Goal: Register for event/course

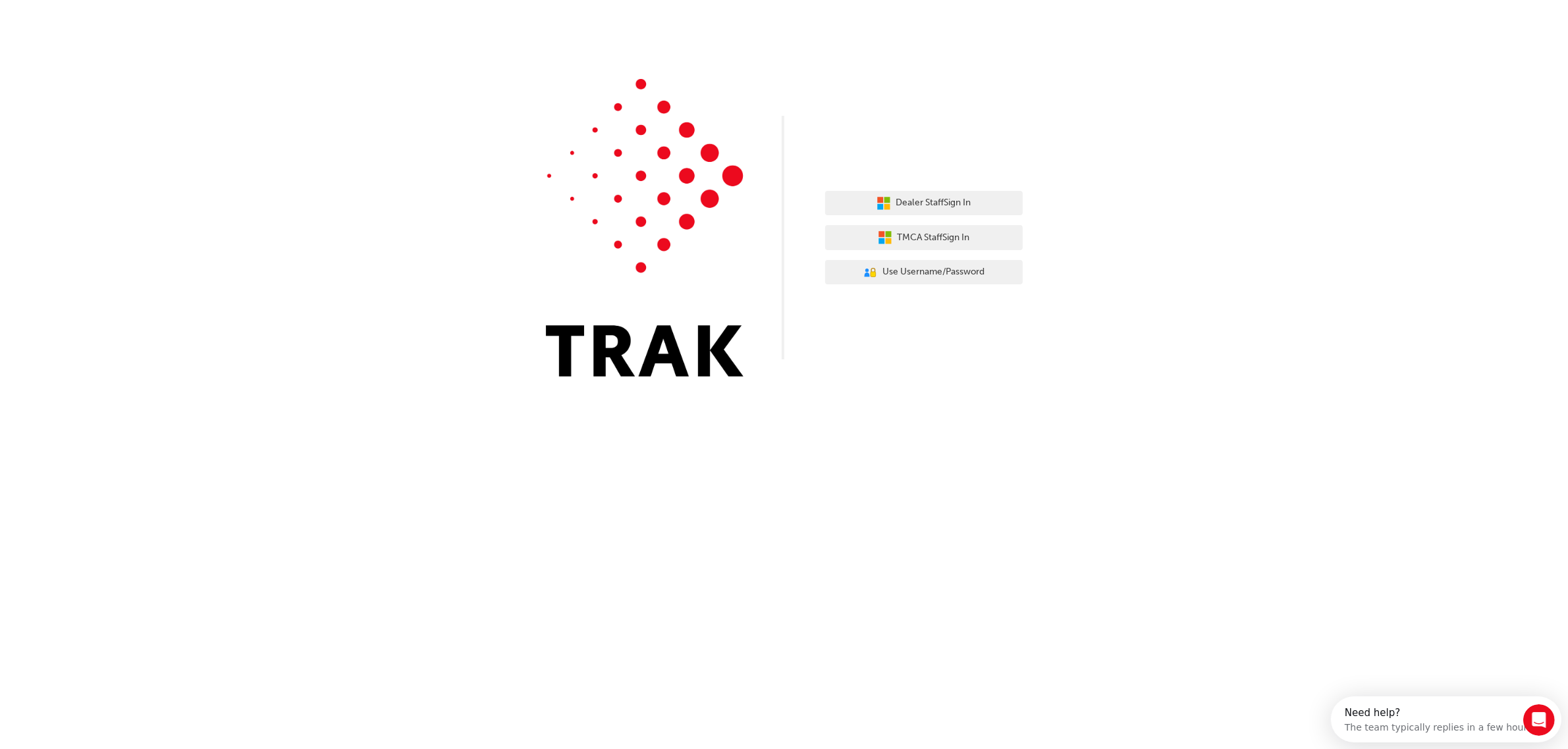
click at [972, 189] on div "Dealer Staff Sign In TMCA Staff Sign In User Authentication Icon - Blue Person,…" at bounding box center [924, 238] width 198 height 114
click at [901, 204] on span "Dealer Staff Sign In" at bounding box center [934, 203] width 75 height 15
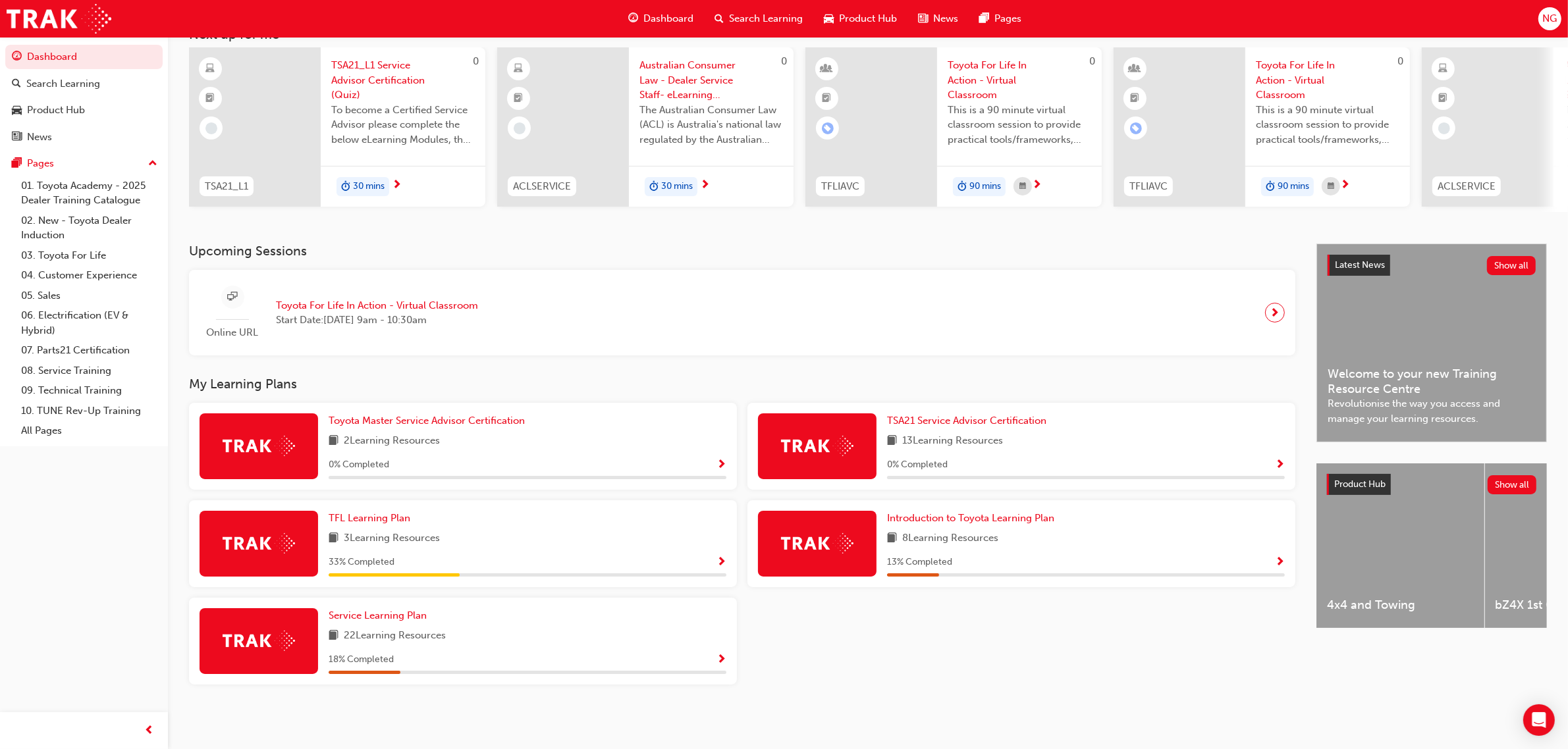
scroll to position [95, 0]
click at [967, 416] on span "TSA21 Service Advisor Certification" at bounding box center [967, 420] width 160 height 11
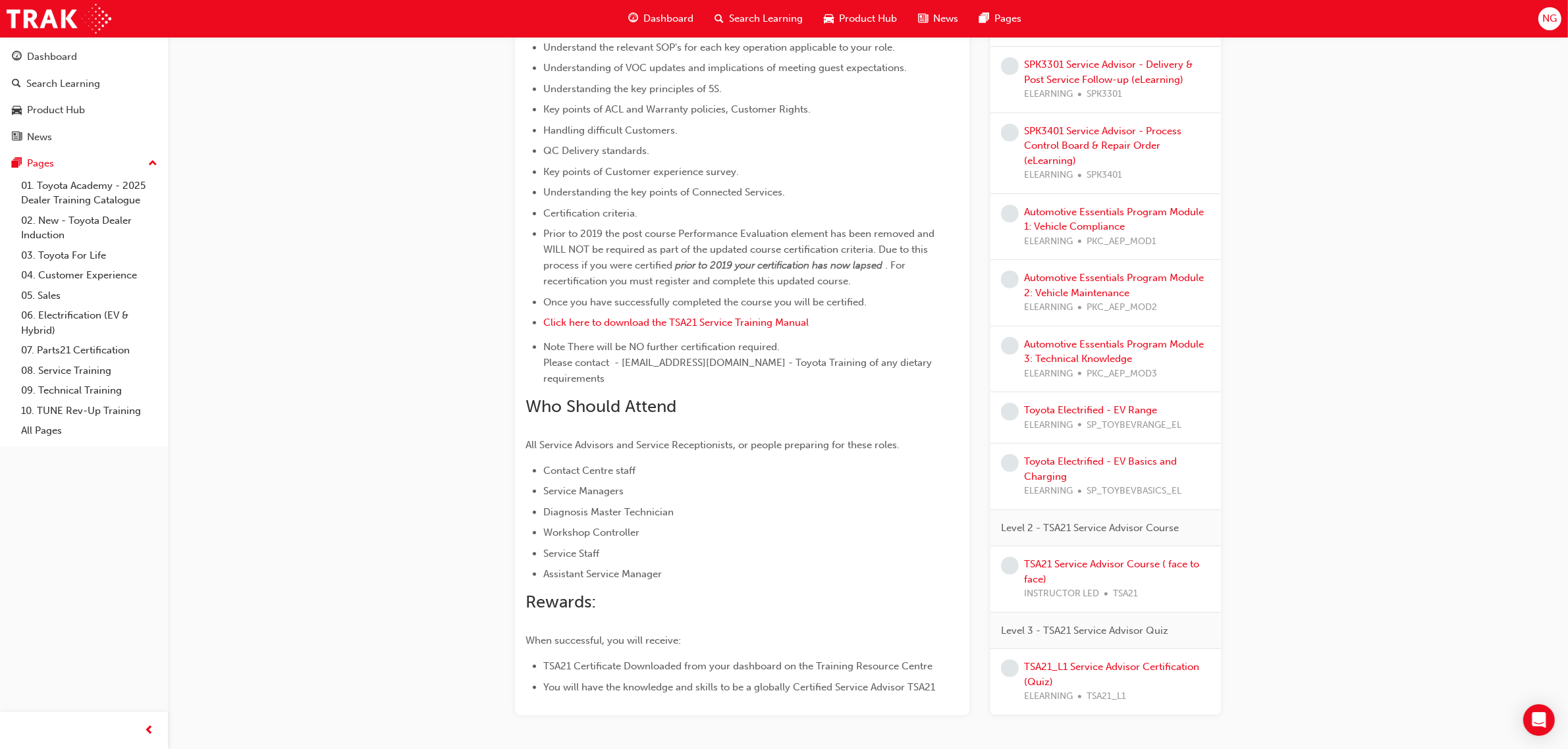
scroll to position [528, 0]
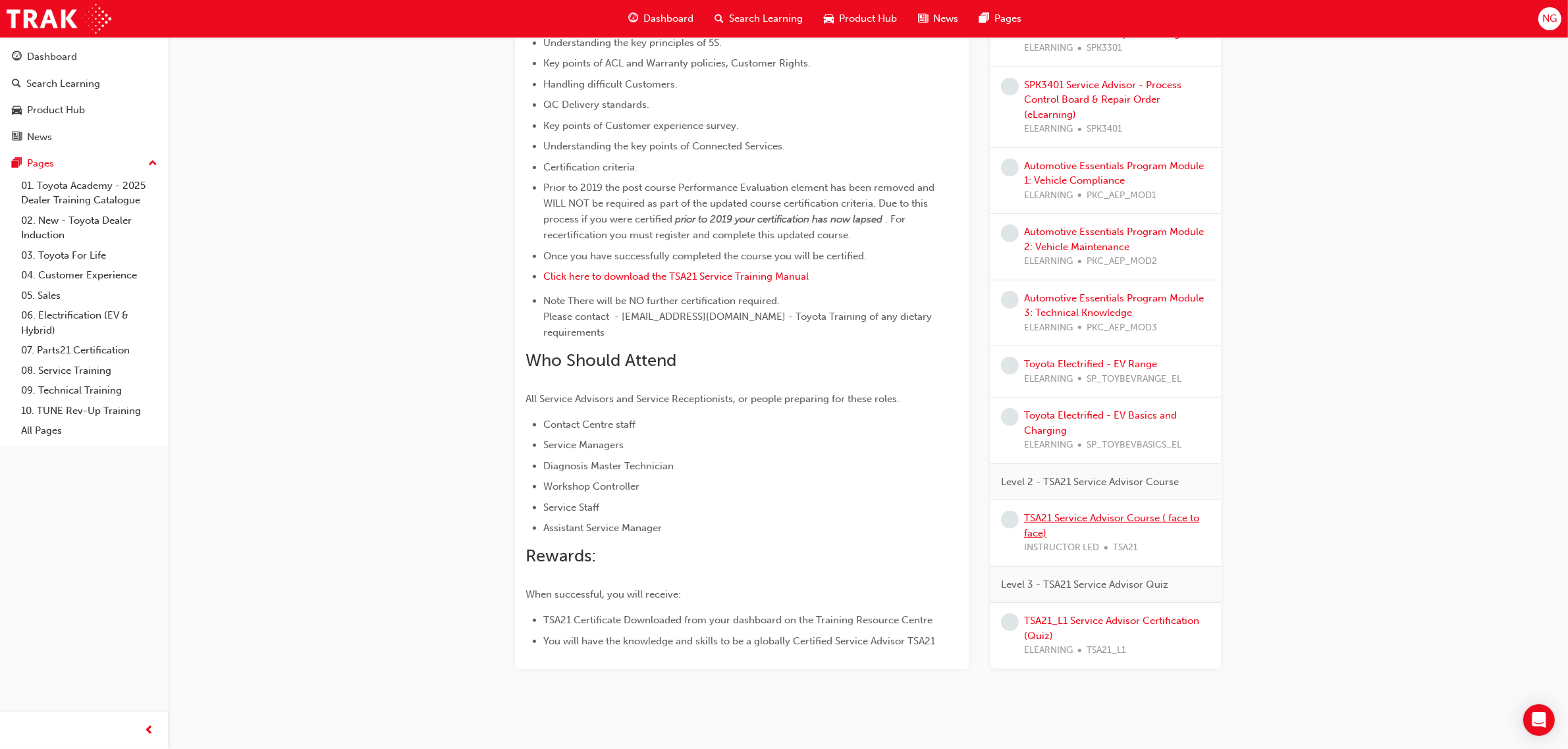
click at [1078, 512] on link "TSA21 Service Advisor Course ( face to face)" at bounding box center [1112, 525] width 175 height 27
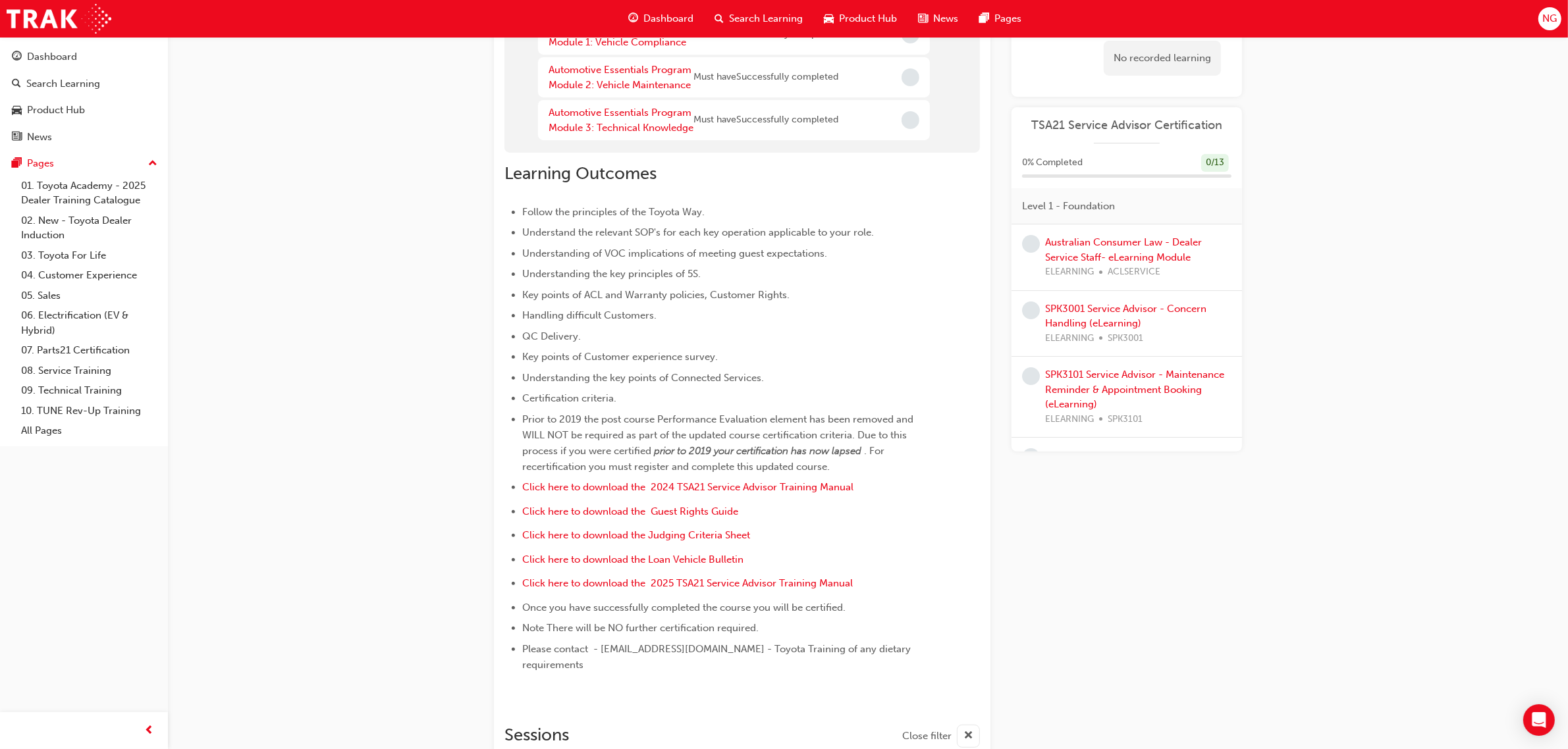
scroll to position [283, 0]
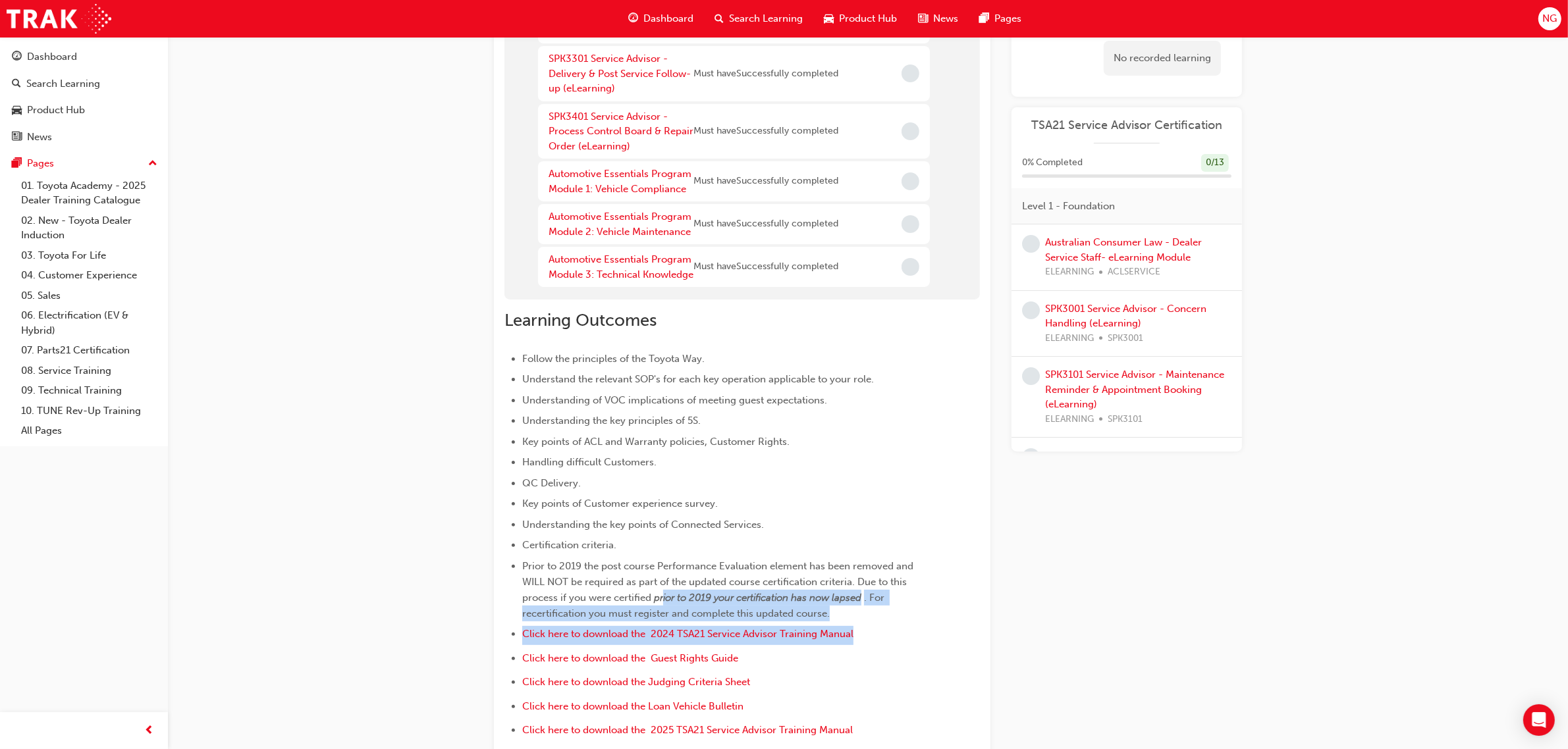
drag, startPoint x: 667, startPoint y: 609, endPoint x: 925, endPoint y: 646, distance: 260.6
click at [925, 646] on ul "Follow the principles of the Toyota Way. Understand the relevant SOP's for each…" at bounding box center [719, 585] width 428 height 468
drag, startPoint x: 975, startPoint y: 650, endPoint x: 1046, endPoint y: 647, distance: 71.1
click at [976, 650] on div "Learning Outcomes Follow the principles of the Toyota Way. Understand the relev…" at bounding box center [743, 560] width 476 height 520
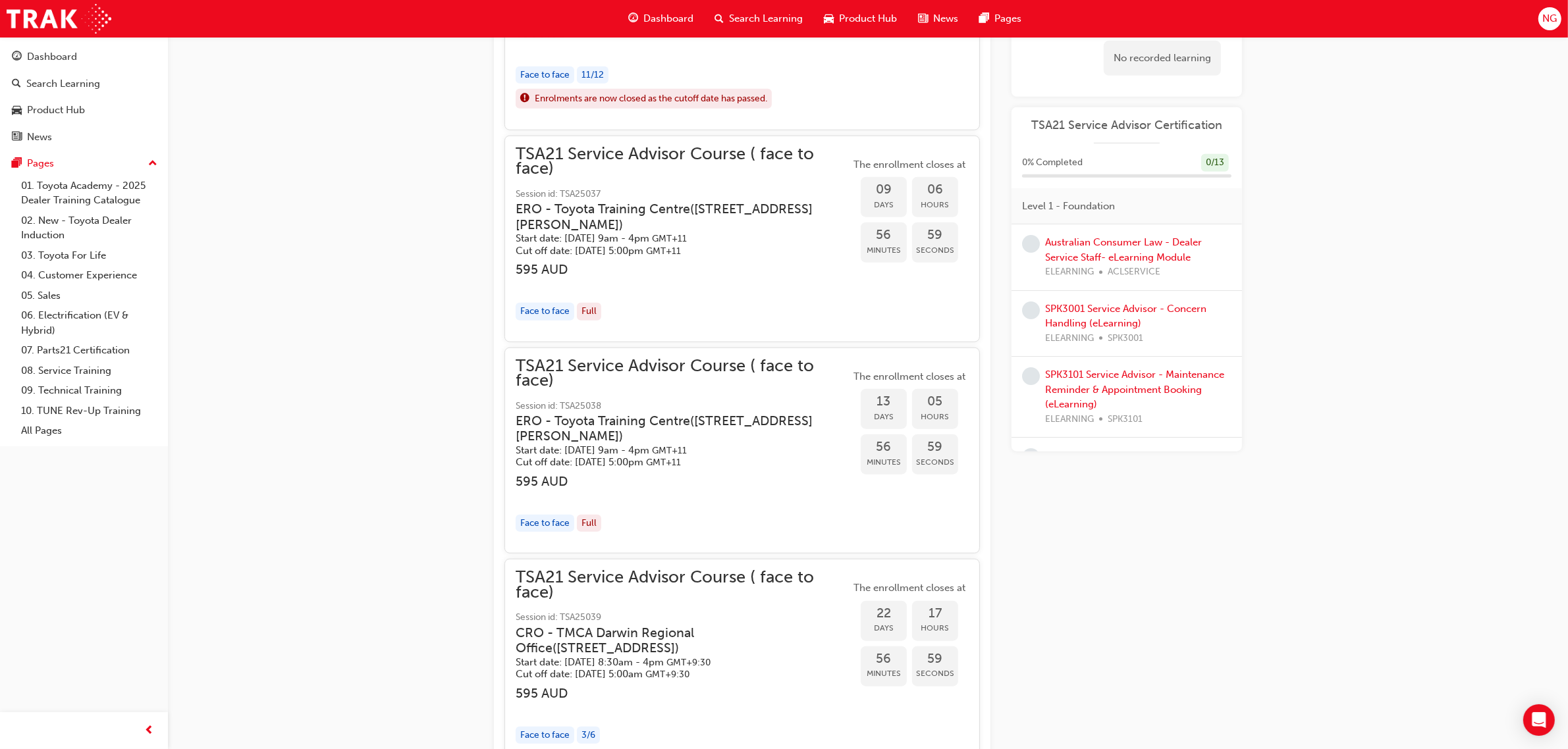
scroll to position [1270, 0]
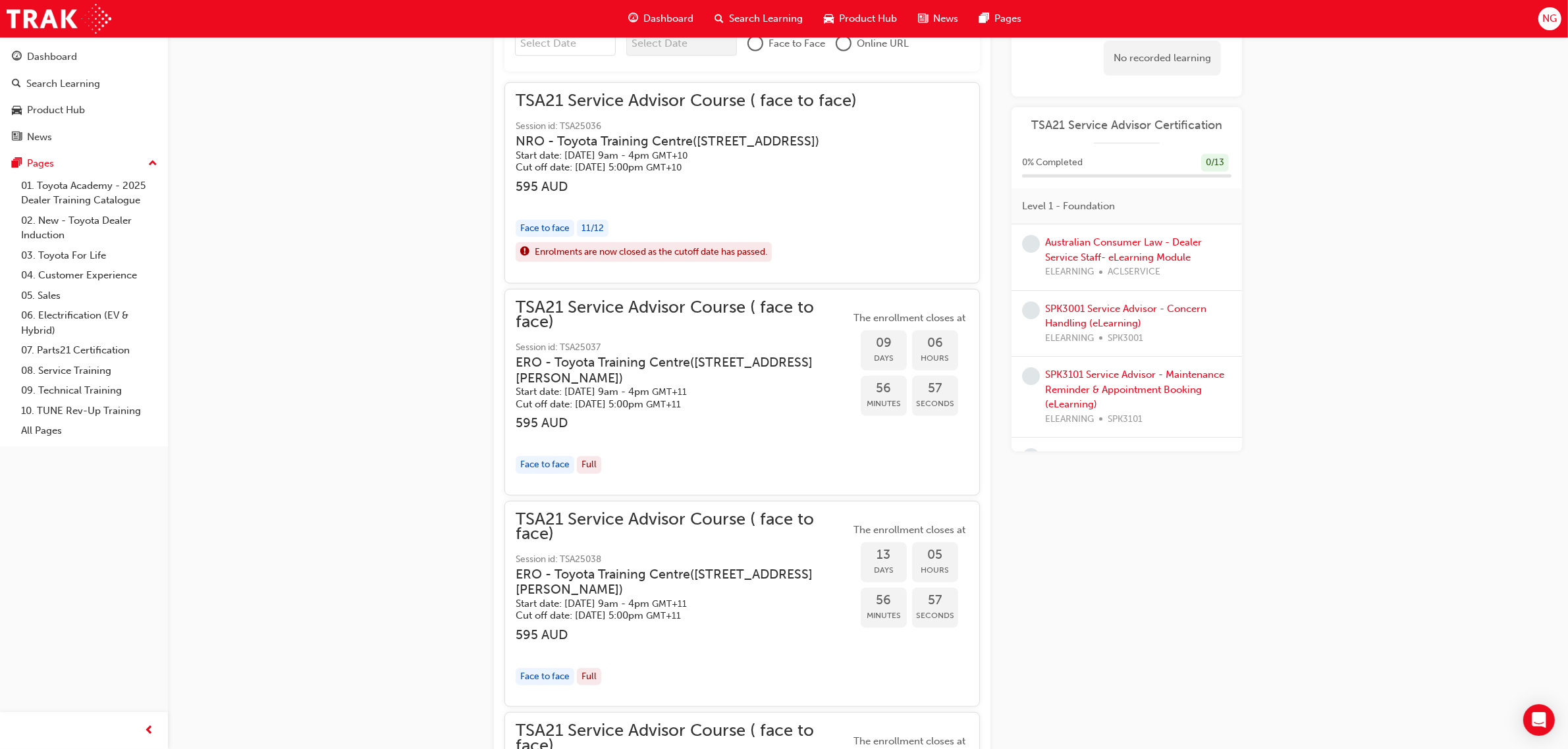
click at [677, 514] on span "TSA21 Service Advisor Course ( face to face)" at bounding box center [683, 527] width 334 height 30
click at [692, 519] on span "TSA21 Service Advisor Course ( face to face)" at bounding box center [683, 527] width 334 height 30
click at [728, 524] on span "TSA21 Service Advisor Course ( face to face)" at bounding box center [683, 527] width 334 height 30
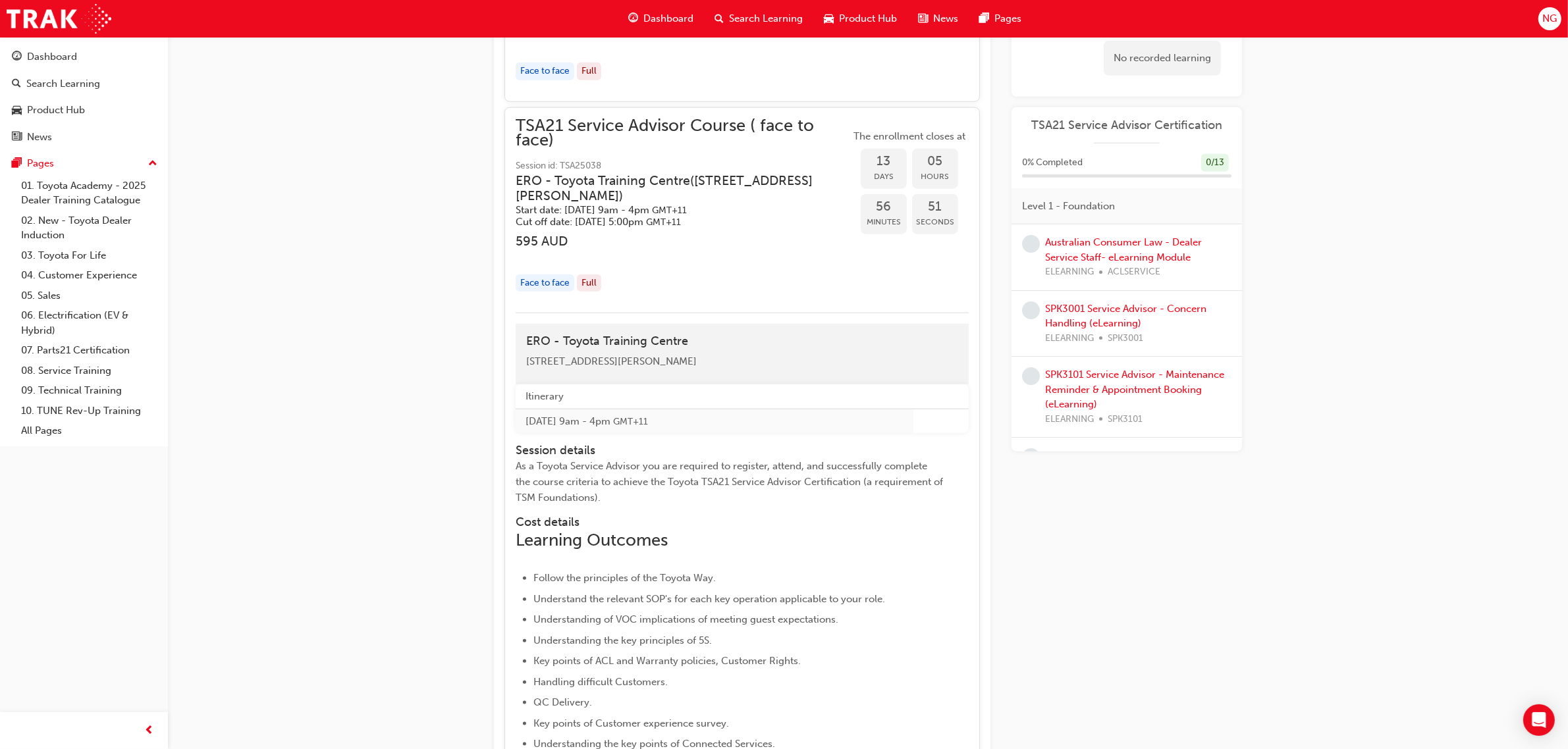
scroll to position [1682, 0]
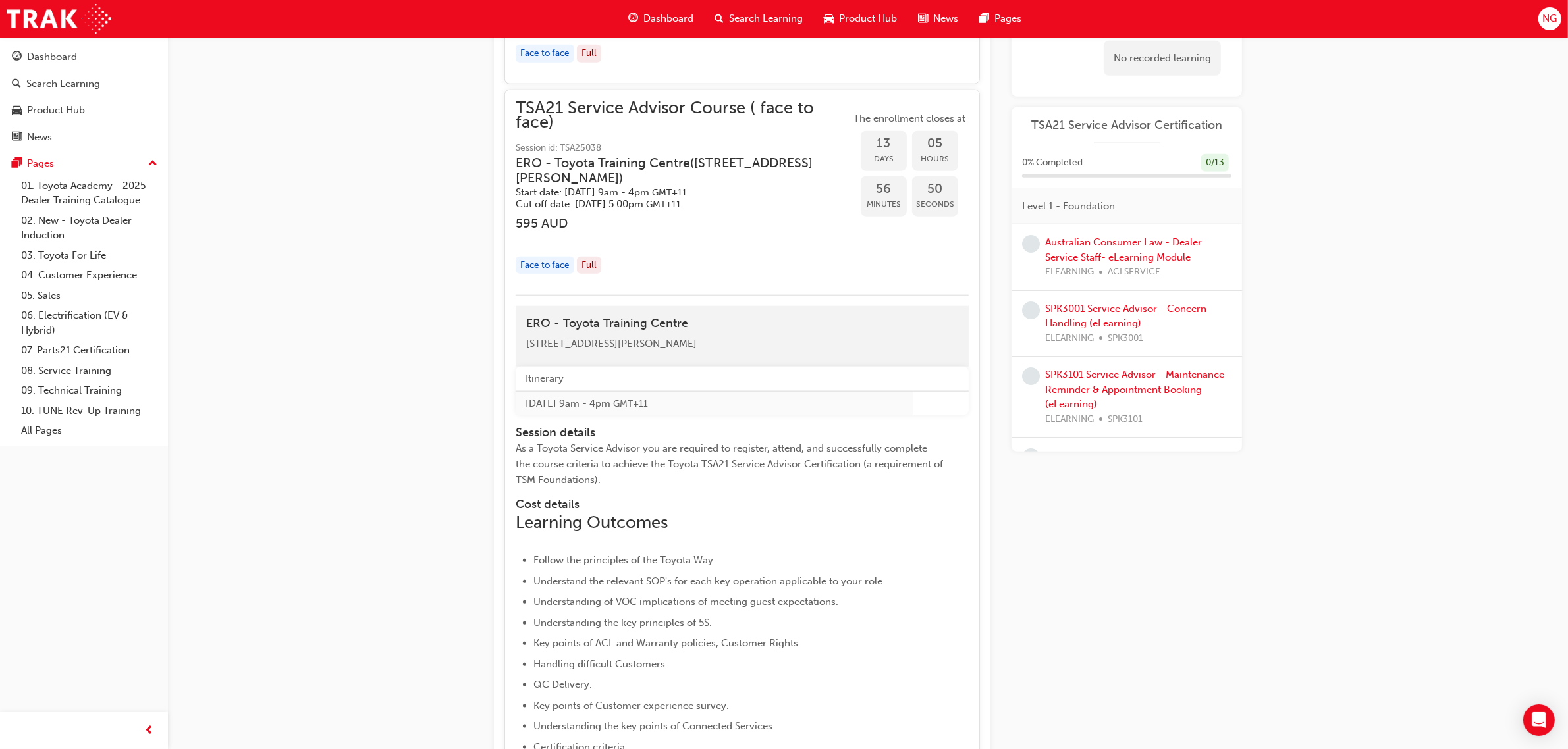
click at [555, 271] on div "Face to face" at bounding box center [545, 265] width 58 height 18
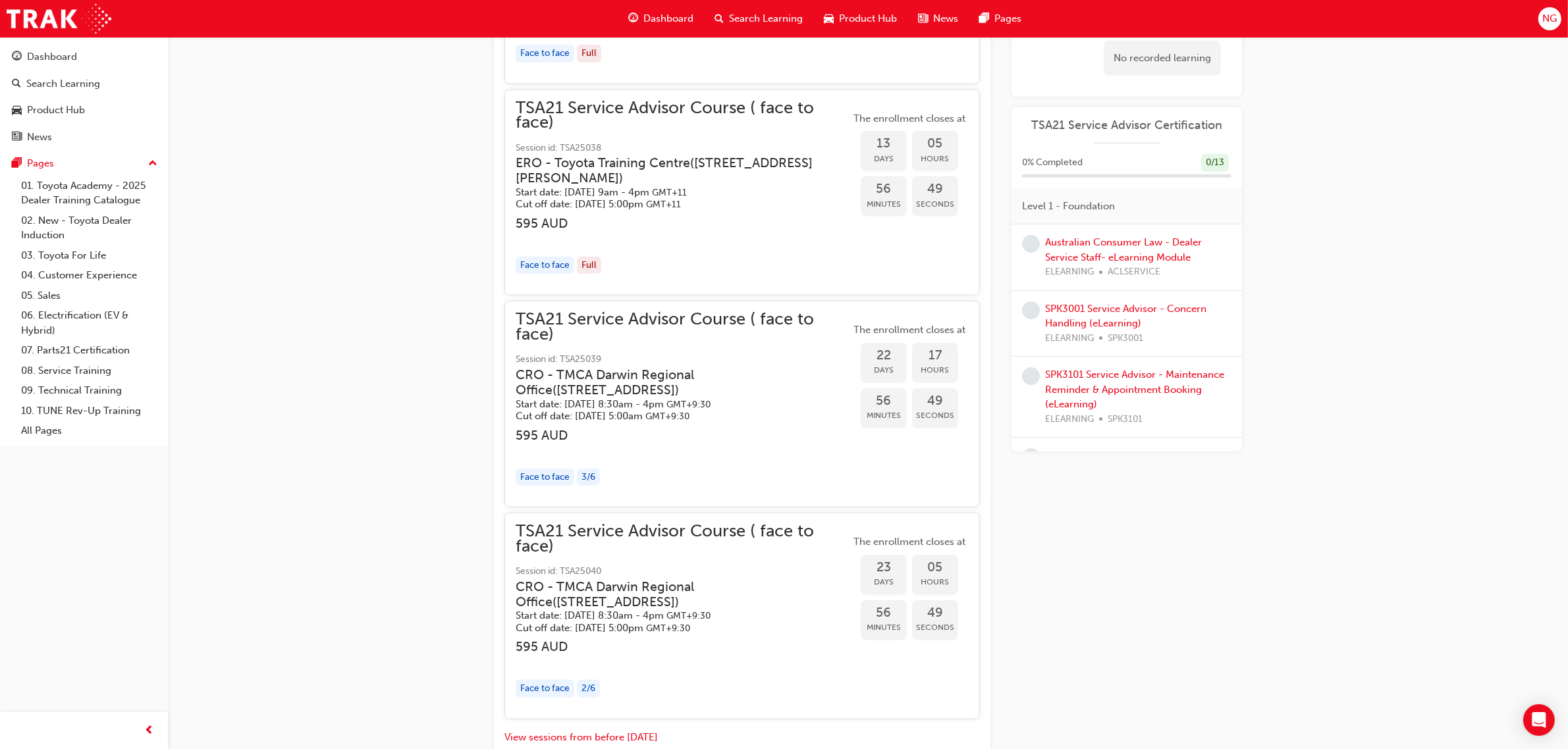
click at [560, 271] on div "Face to face" at bounding box center [545, 265] width 58 height 18
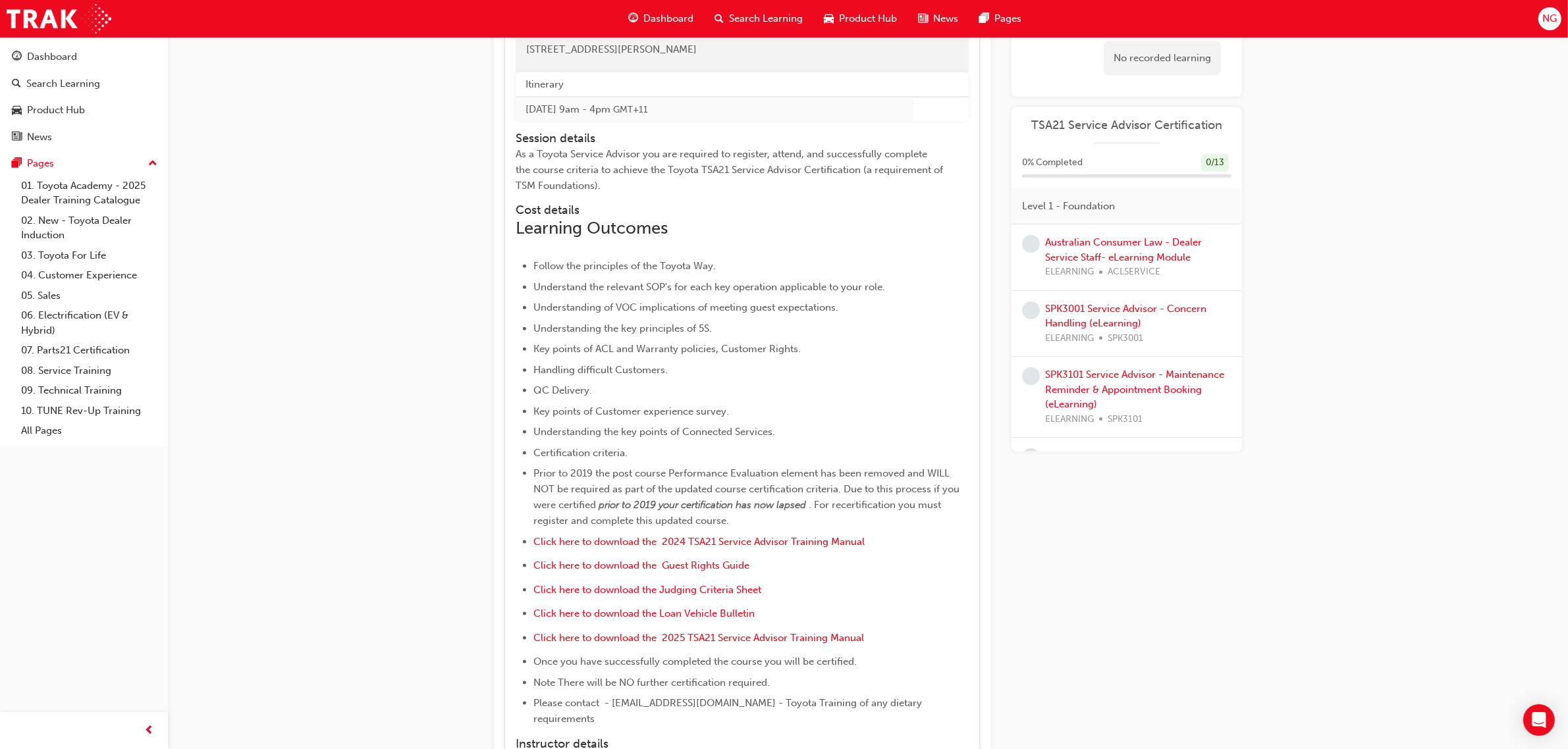
scroll to position [1764, 0]
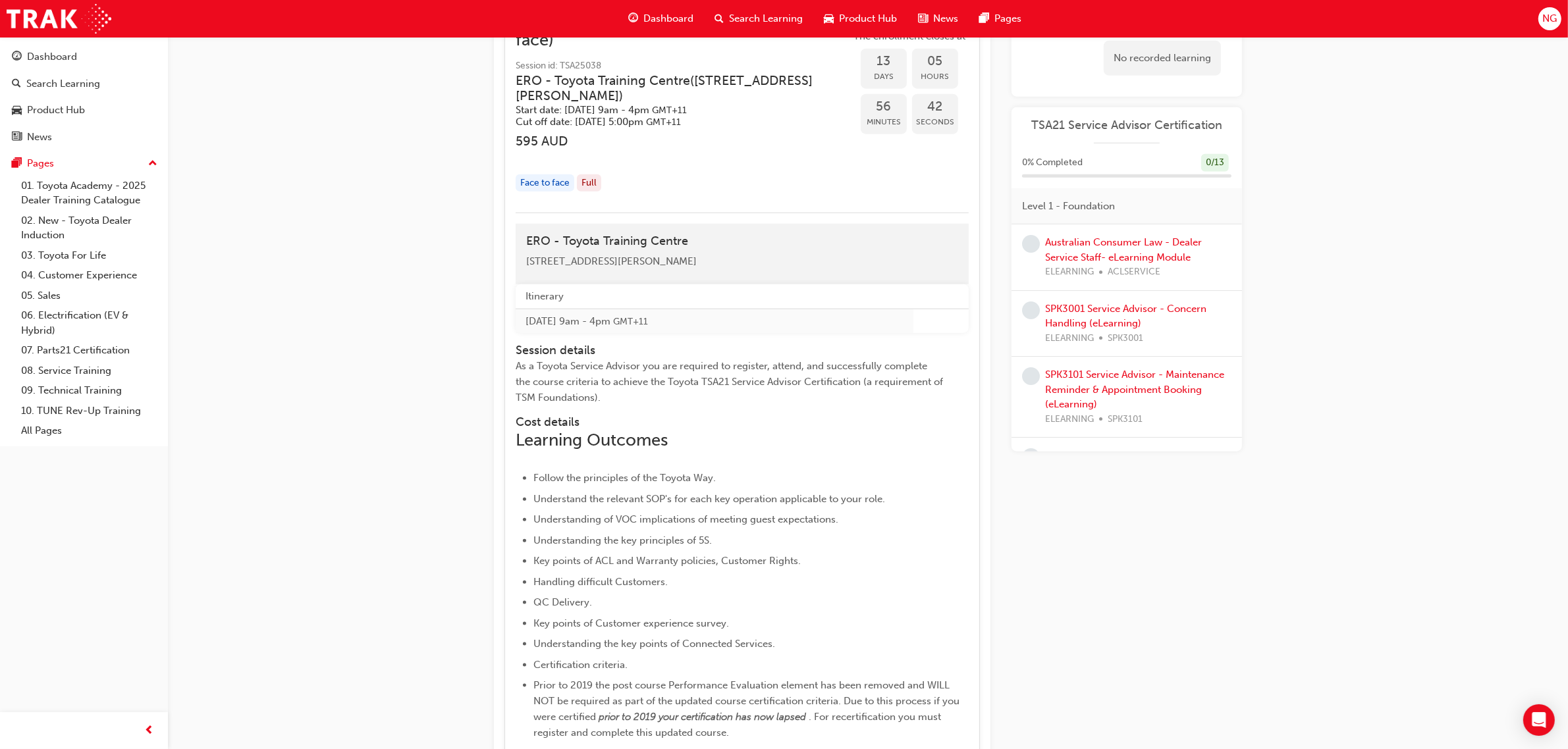
drag, startPoint x: 761, startPoint y: 264, endPoint x: 500, endPoint y: 264, distance: 261.0
drag, startPoint x: 724, startPoint y: 258, endPoint x: 733, endPoint y: 260, distance: 9.2
click at [726, 258] on div "[STREET_ADDRESS][PERSON_NAME]" at bounding box center [742, 261] width 432 height 15
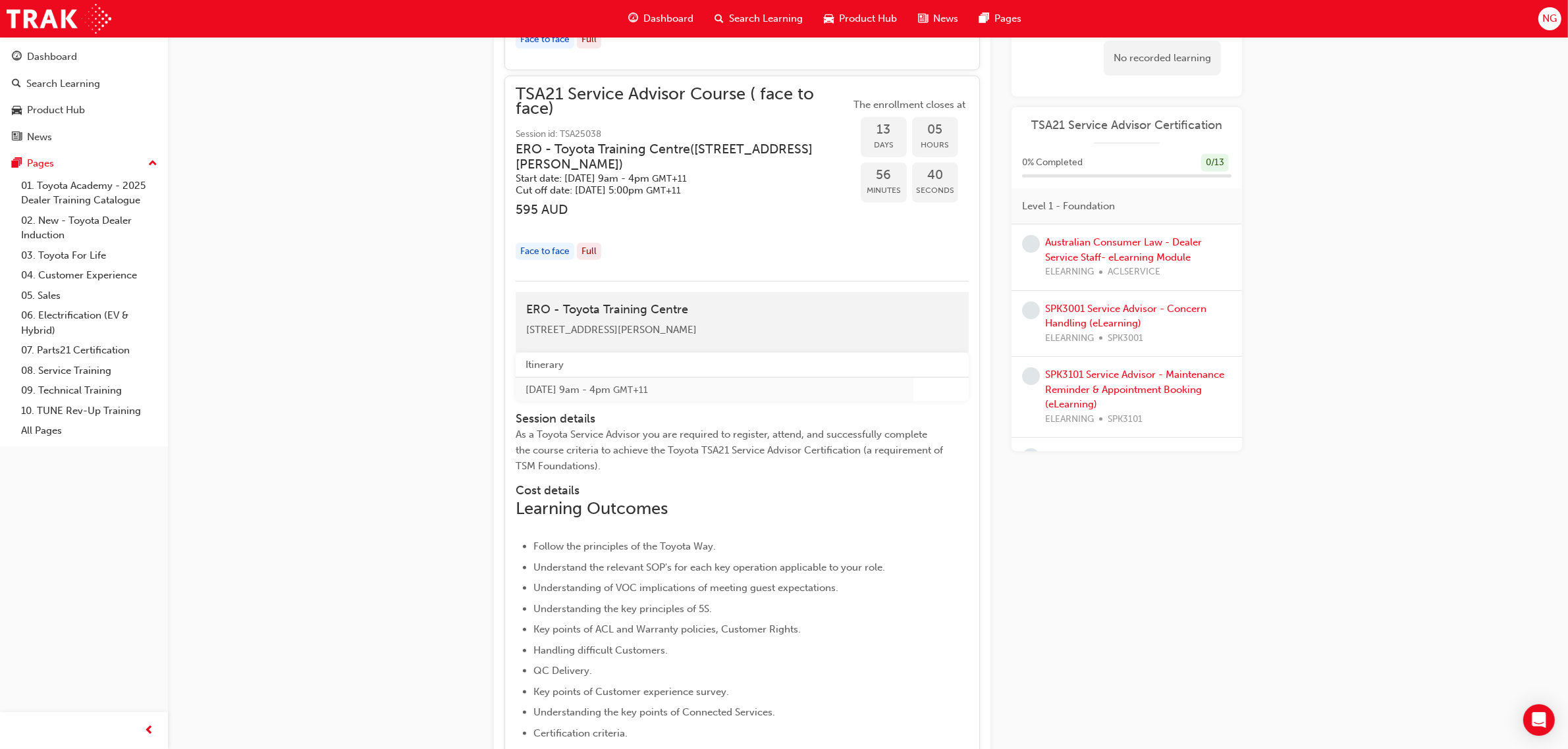
scroll to position [1517, 0]
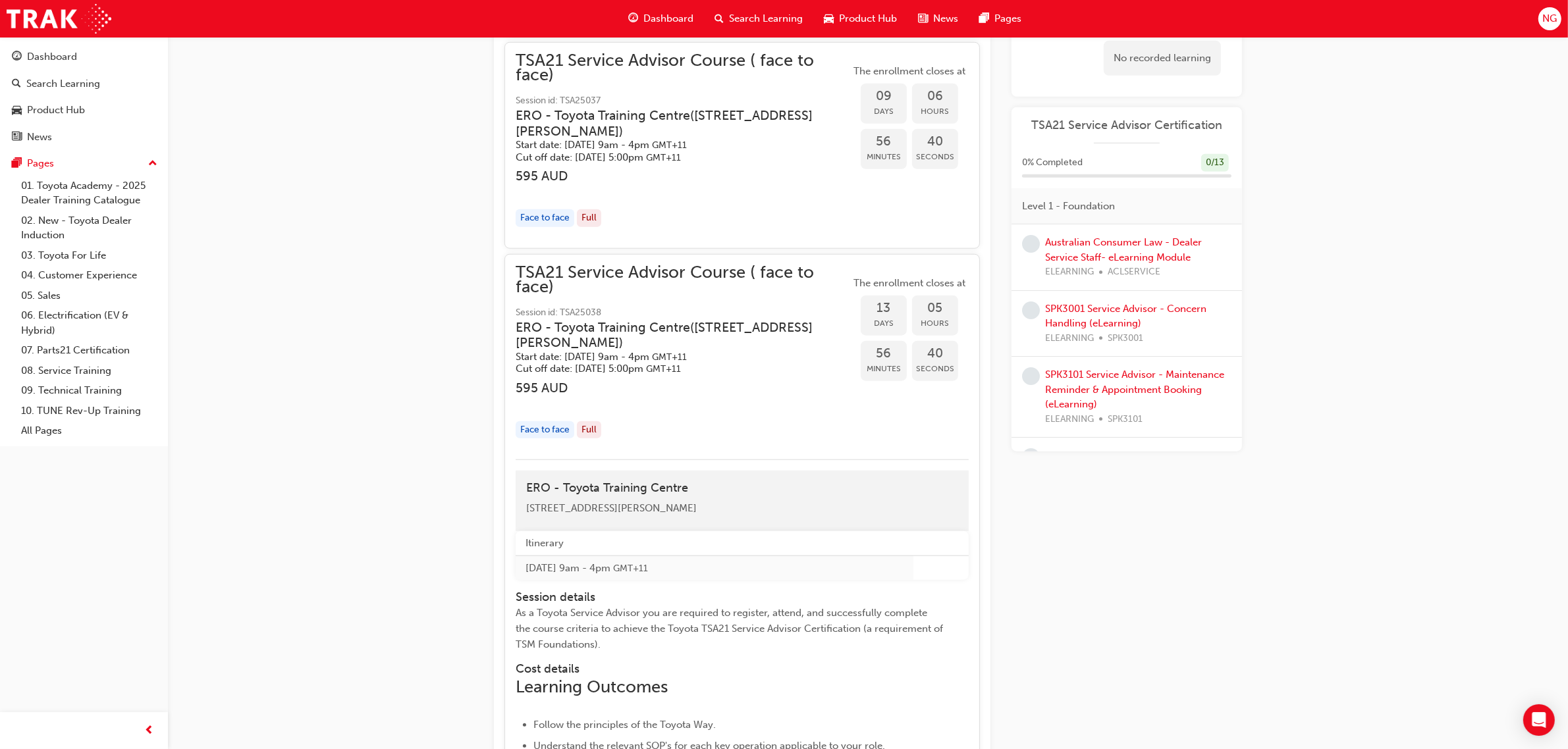
click at [667, 396] on div "button" at bounding box center [683, 403] width 334 height 15
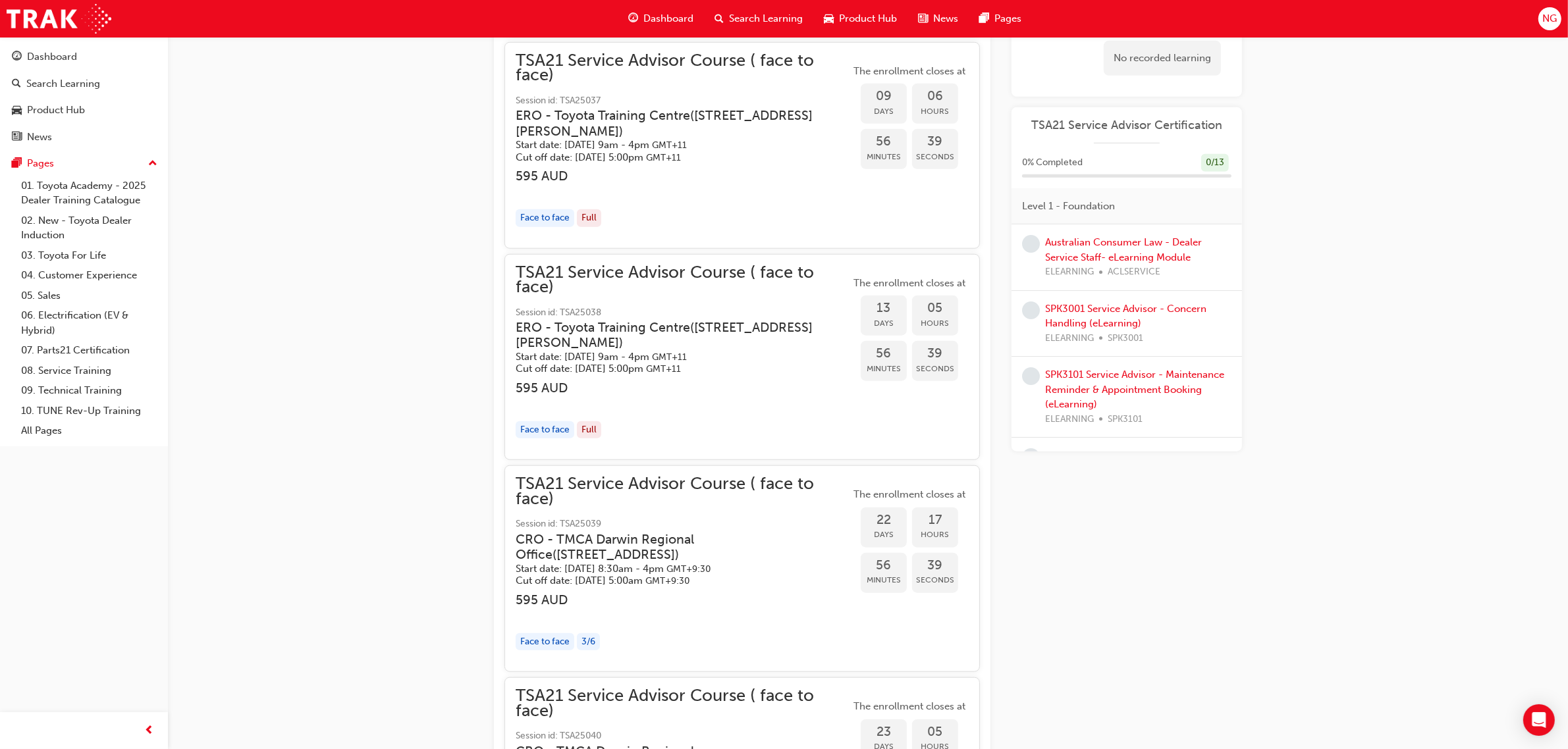
click at [594, 433] on div "Full" at bounding box center [589, 429] width 25 height 18
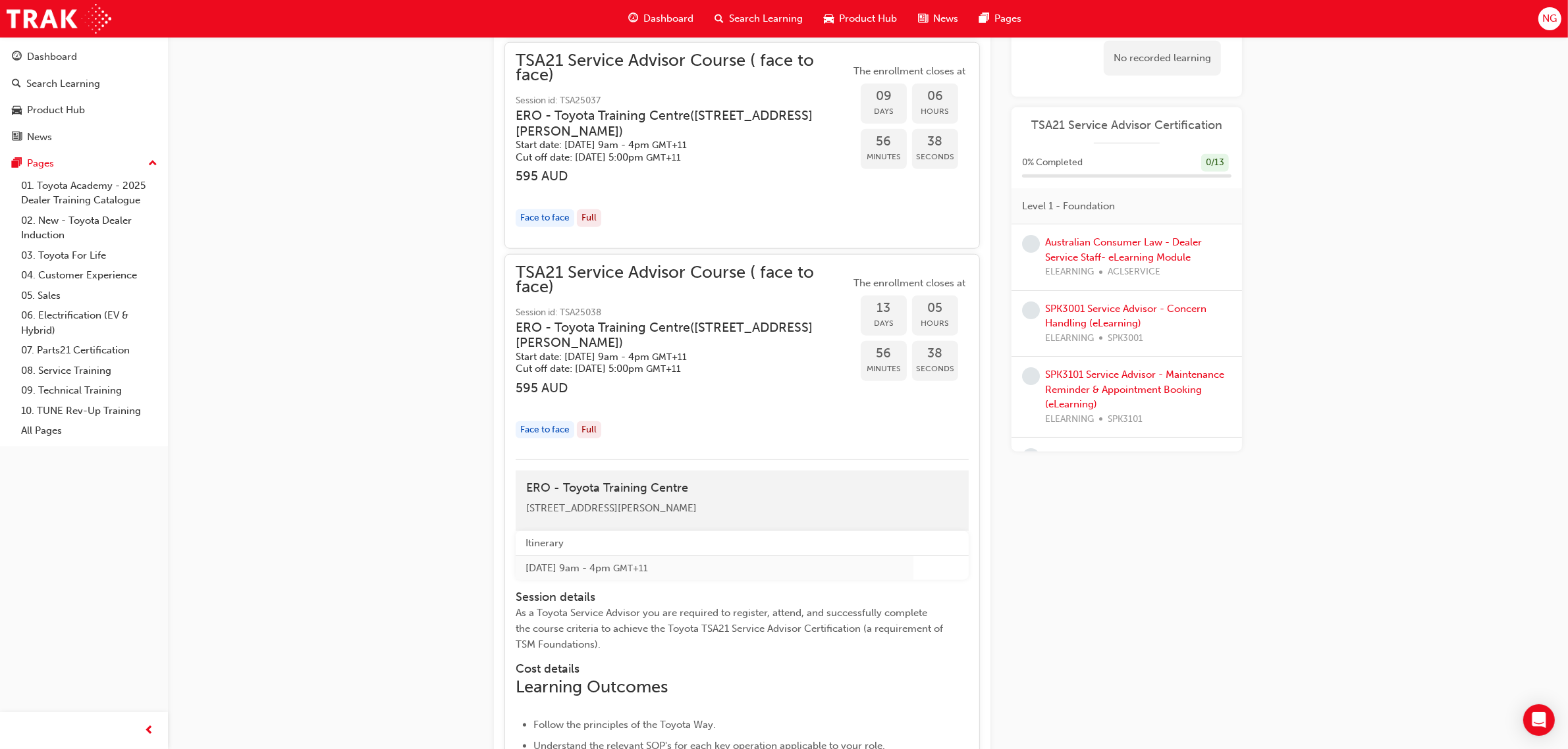
click at [589, 430] on div "Full" at bounding box center [589, 429] width 25 height 18
click at [587, 430] on div "Full" at bounding box center [589, 429] width 25 height 18
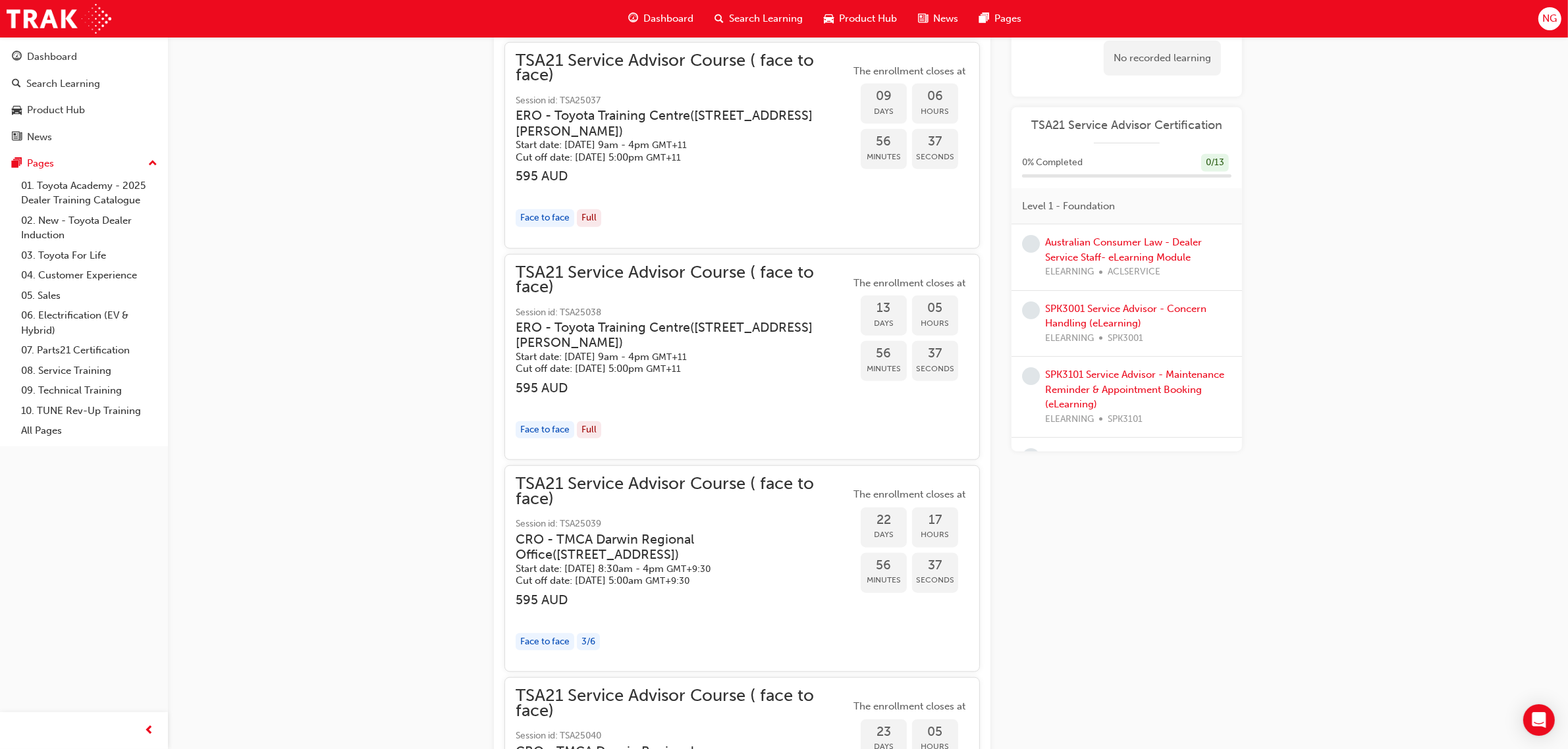
click at [586, 430] on div "Full" at bounding box center [589, 429] width 25 height 18
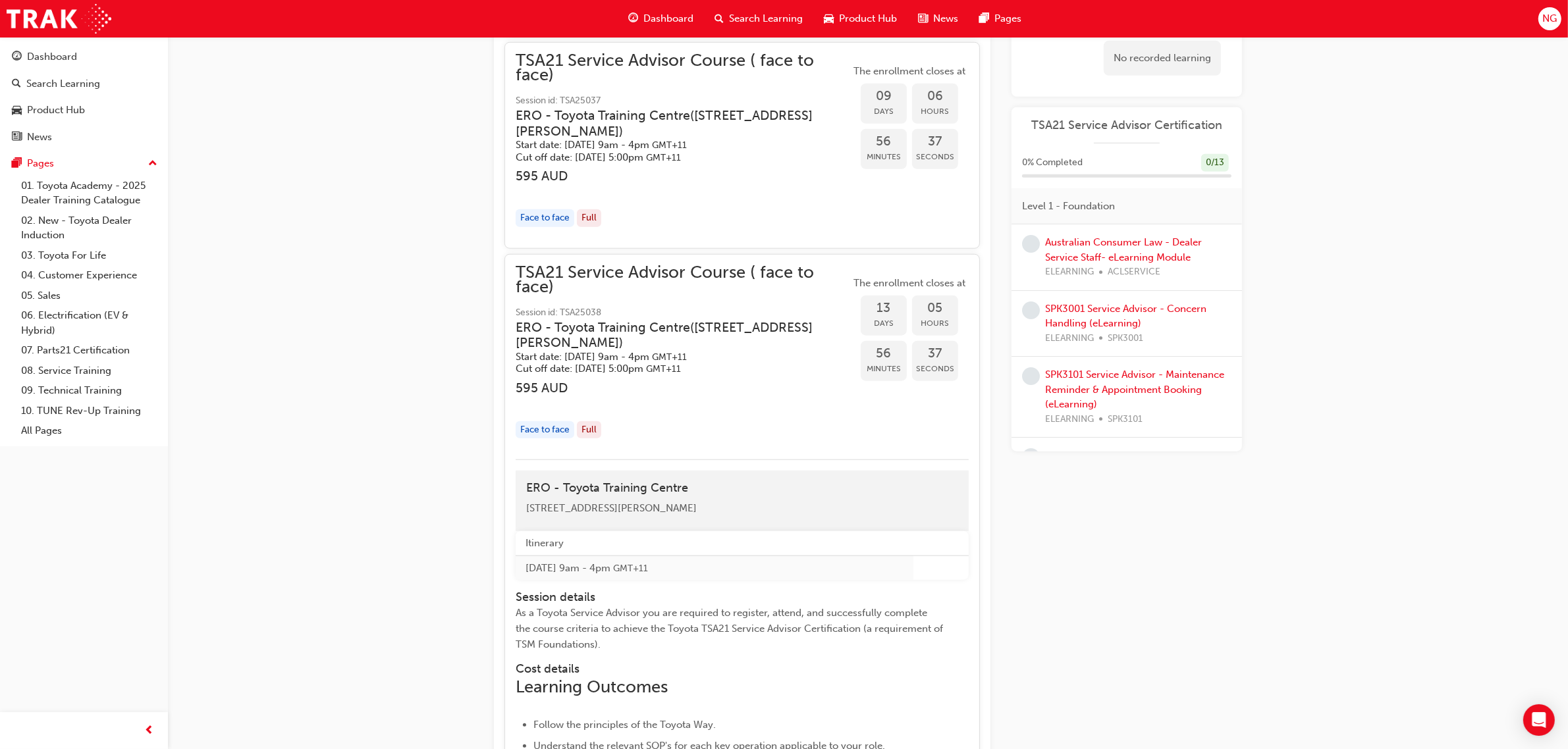
click at [552, 304] on div "TSA21 Service Advisor Course ( face to face) Session id: TSA25038 ERO - Toyota …" at bounding box center [683, 320] width 334 height 110
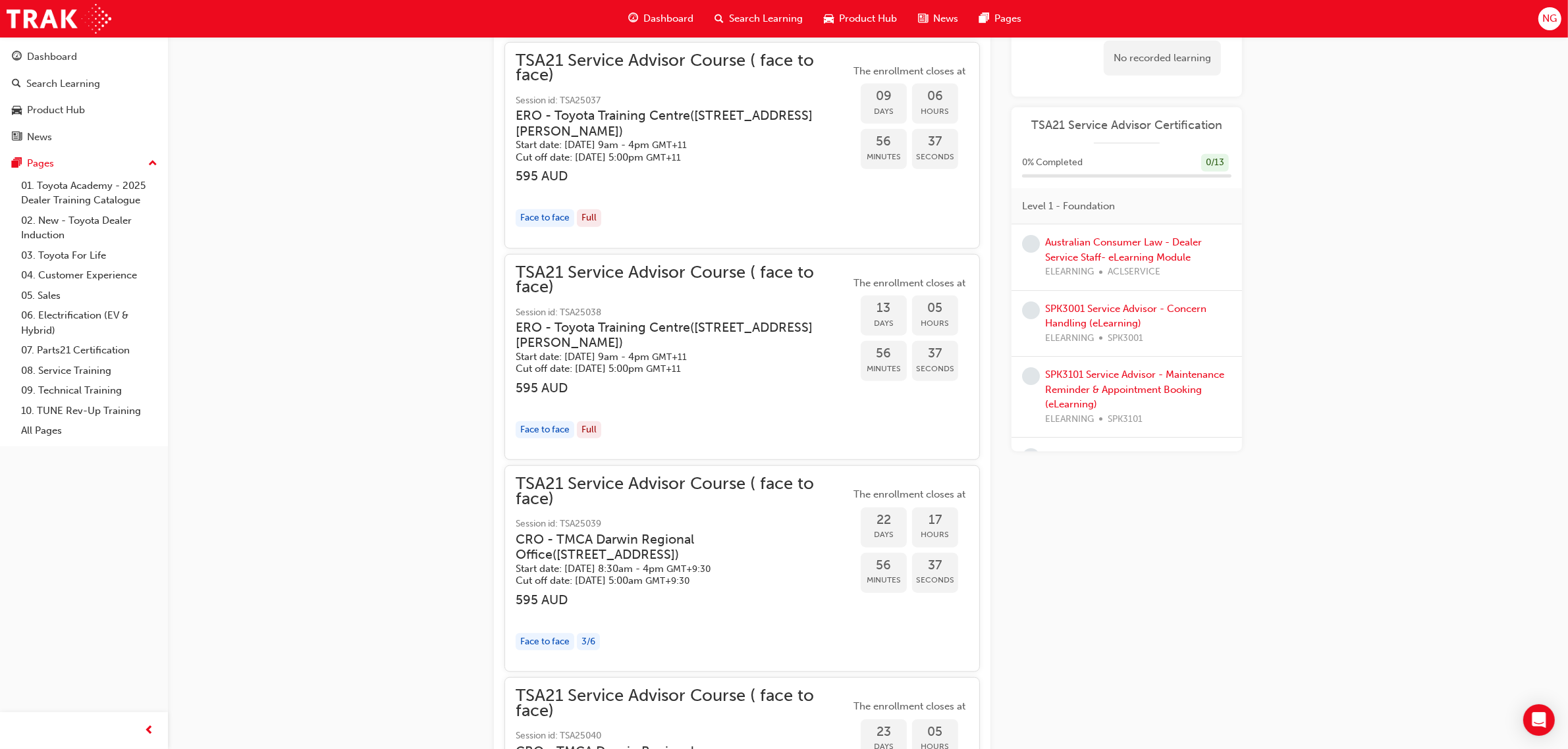
click at [622, 275] on span "TSA21 Service Advisor Course ( face to face)" at bounding box center [683, 280] width 334 height 30
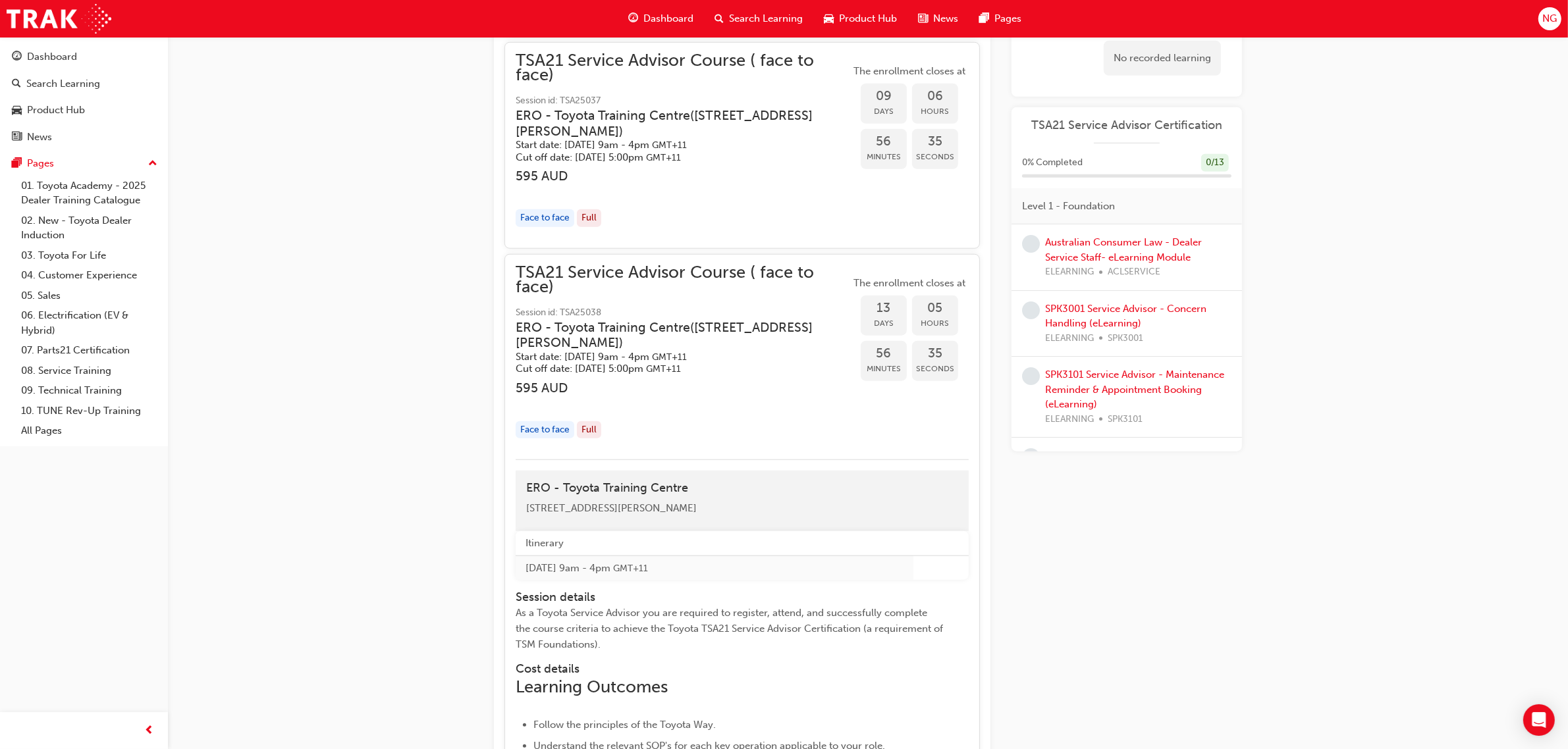
drag, startPoint x: 858, startPoint y: 291, endPoint x: 633, endPoint y: 436, distance: 267.7
click at [687, 442] on div "TSA21 Service Advisor Course ( face to face) Session id: TSA25038 ERO - Toyota …" at bounding box center [683, 357] width 334 height 184
